Goal: Browse casually

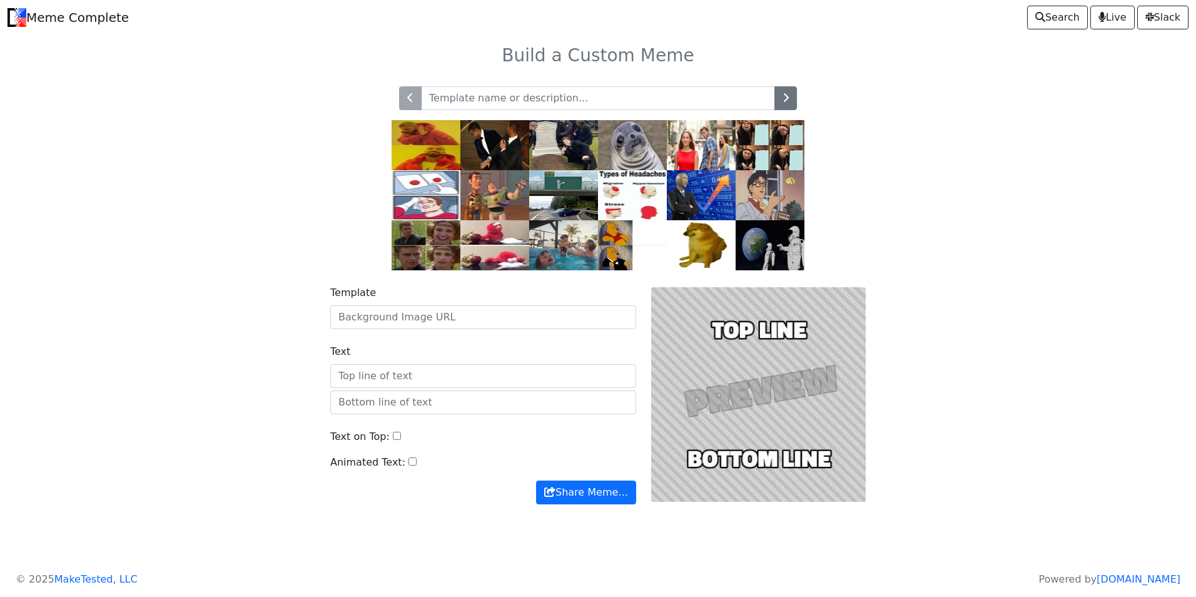
click at [649, 192] on img at bounding box center [632, 195] width 69 height 50
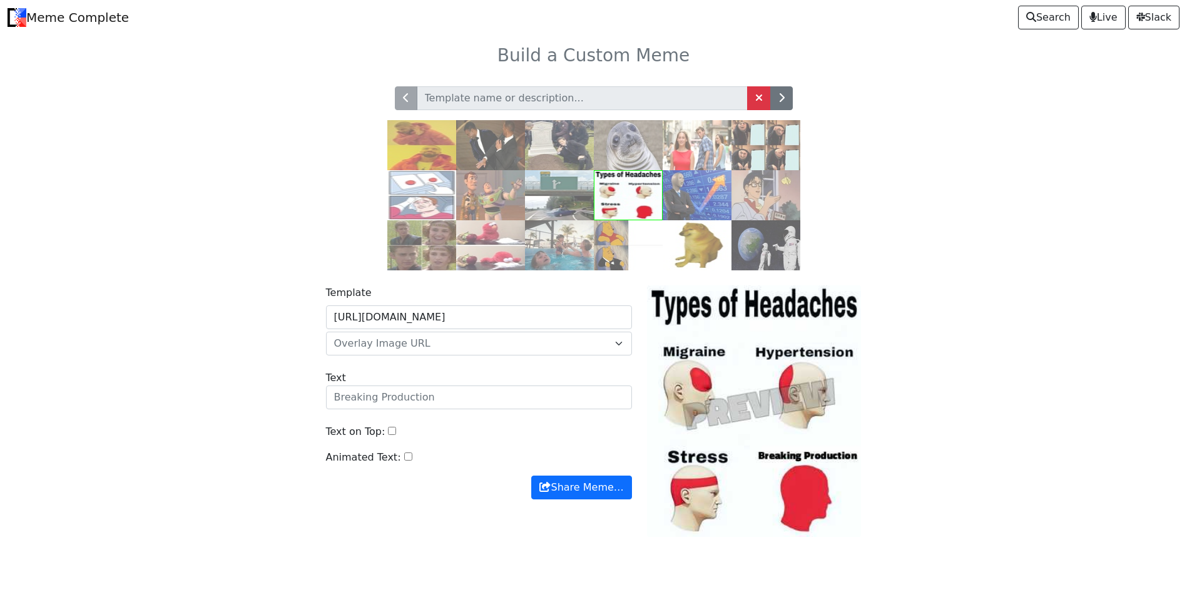
click at [709, 237] on img at bounding box center [697, 245] width 69 height 50
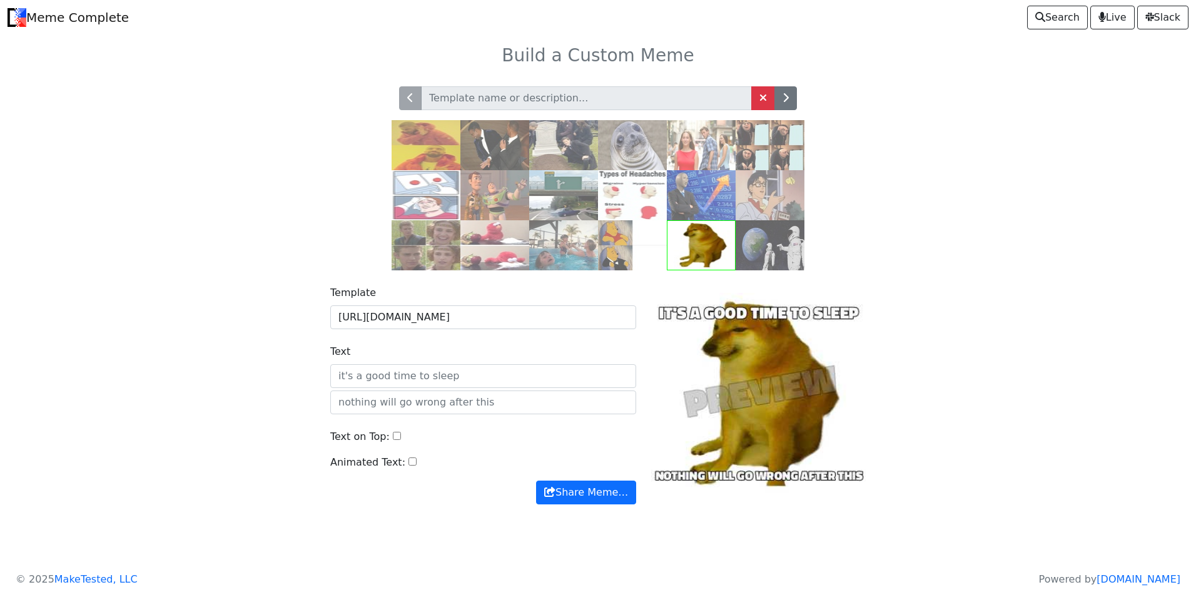
click at [782, 141] on img at bounding box center [770, 145] width 69 height 50
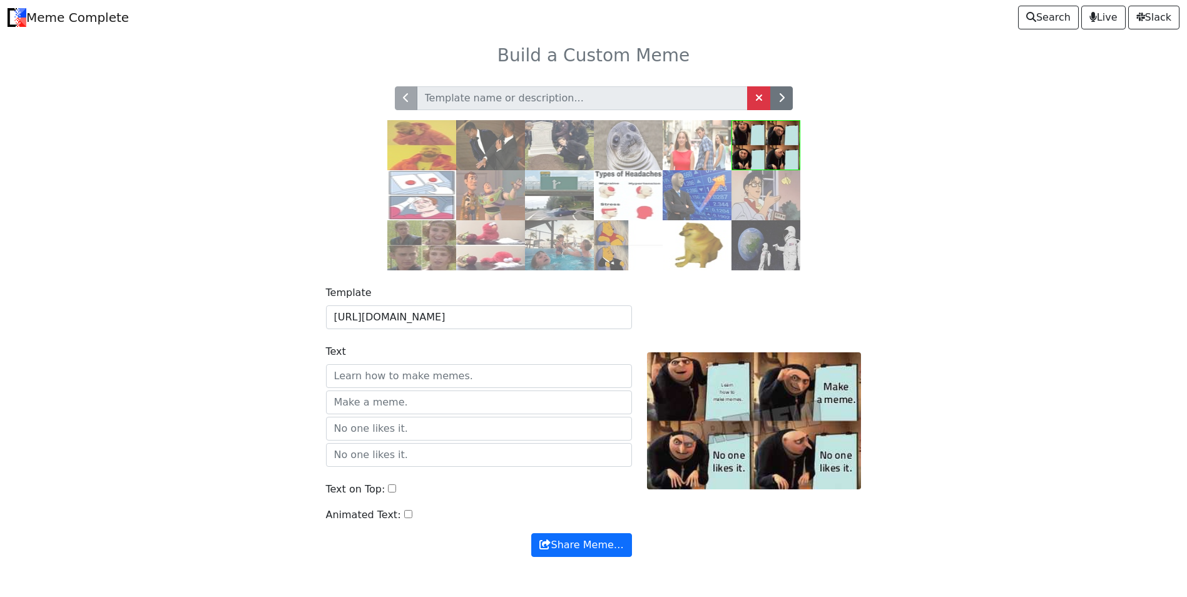
click at [481, 128] on img at bounding box center [490, 145] width 69 height 50
